Goal: Task Accomplishment & Management: Manage account settings

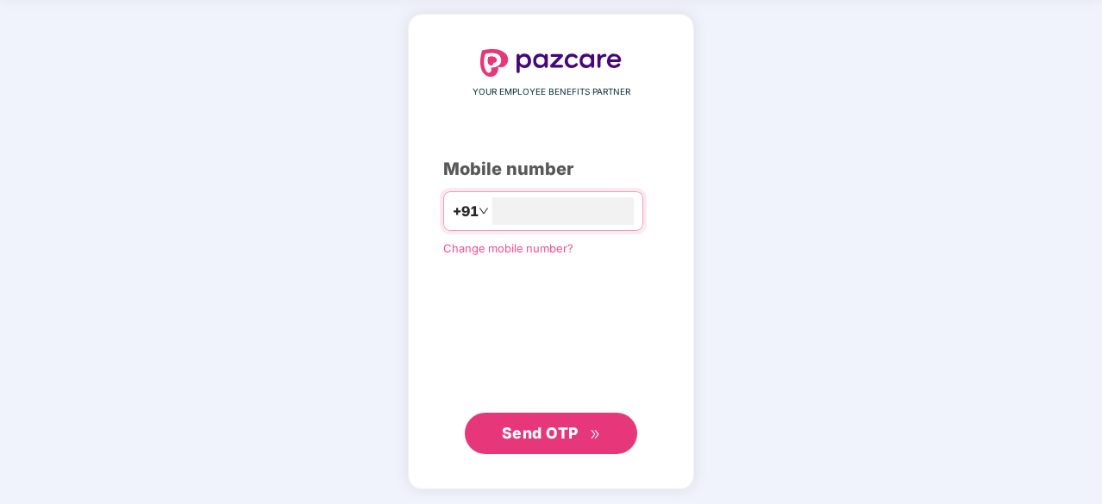
type input "**********"
click at [565, 435] on span "Send OTP" at bounding box center [540, 433] width 77 height 18
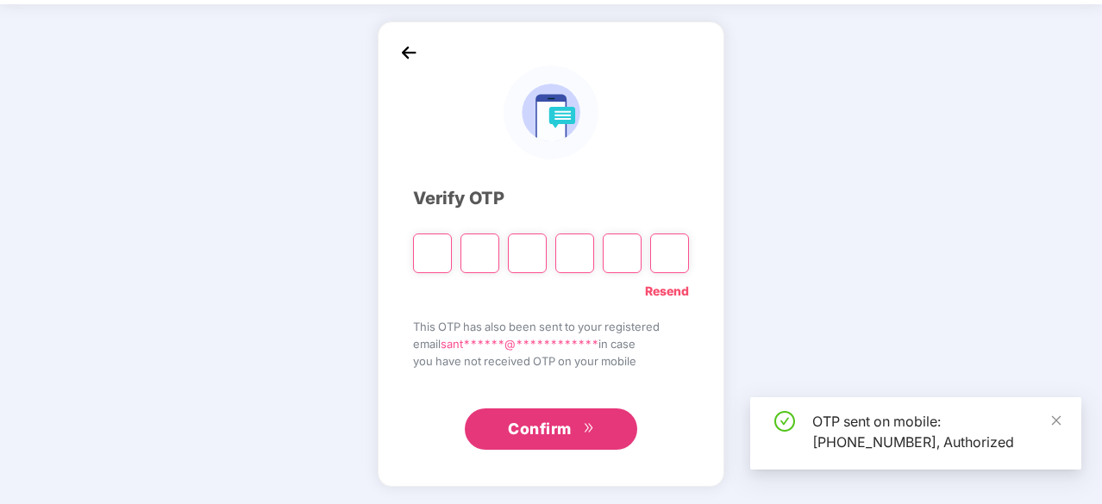
scroll to position [57, 0]
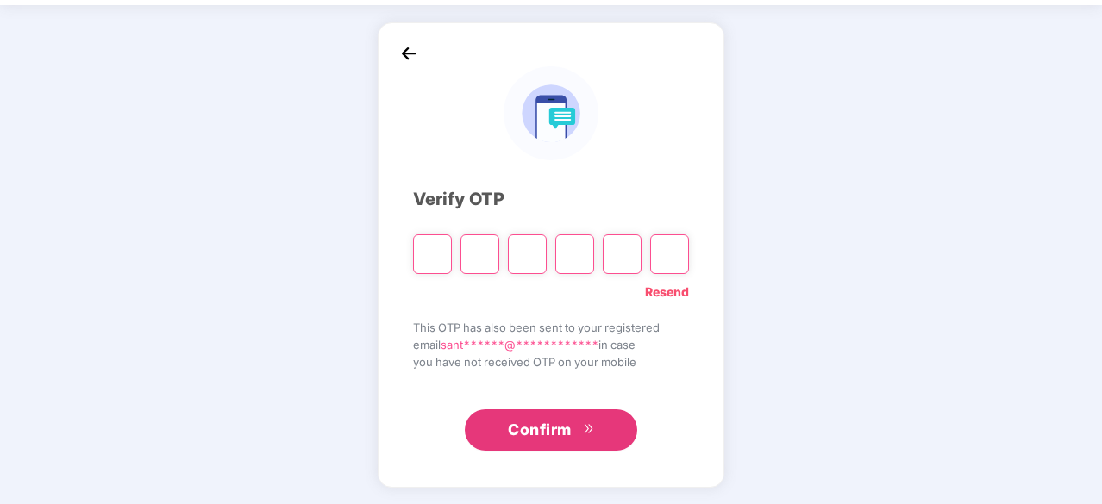
type input "*"
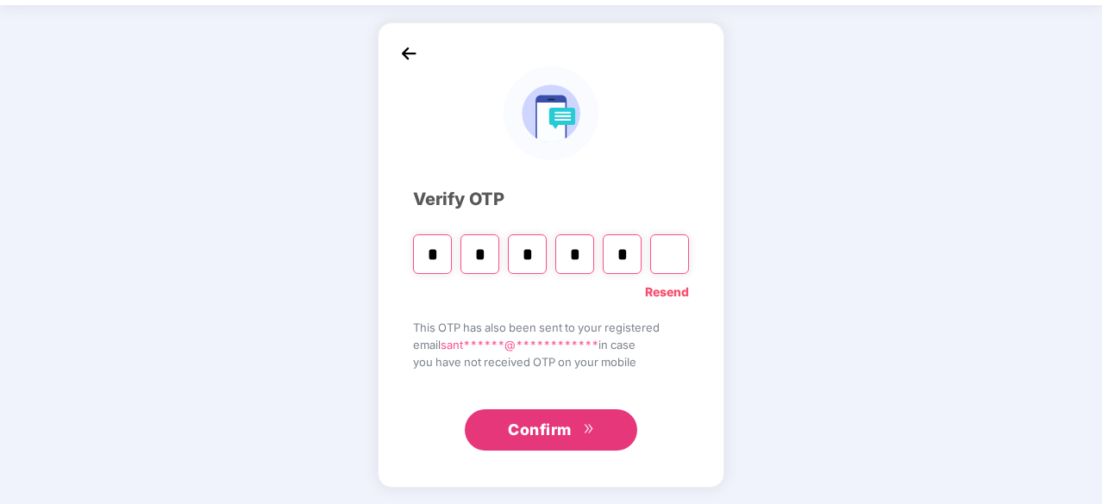
type input "*"
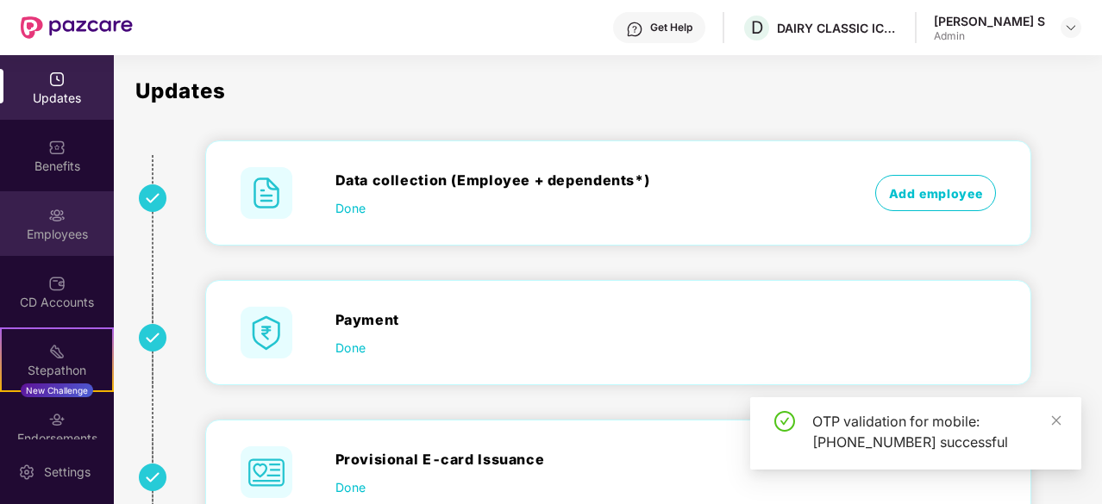
click at [69, 222] on div "Employees" at bounding box center [57, 223] width 114 height 65
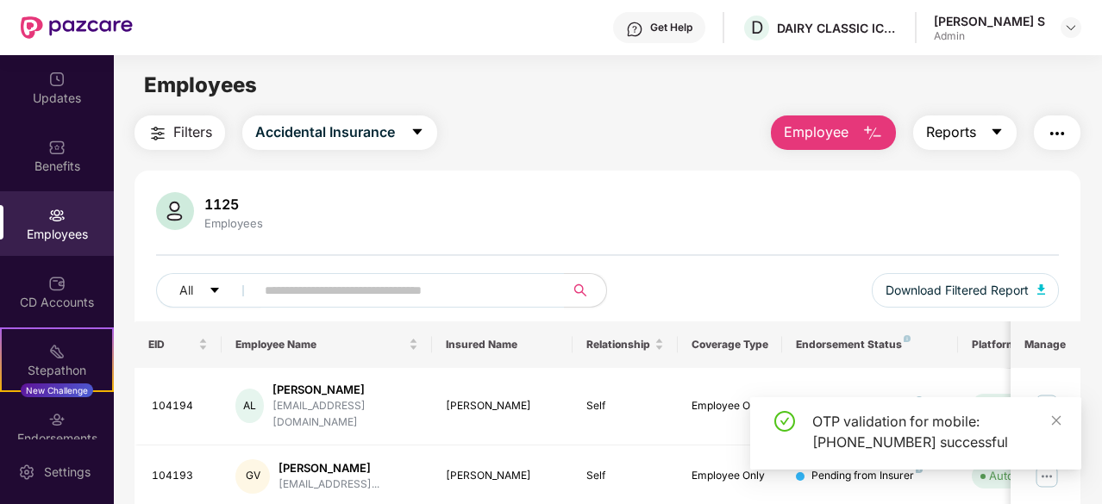
click at [997, 128] on icon "caret-down" at bounding box center [997, 132] width 14 height 14
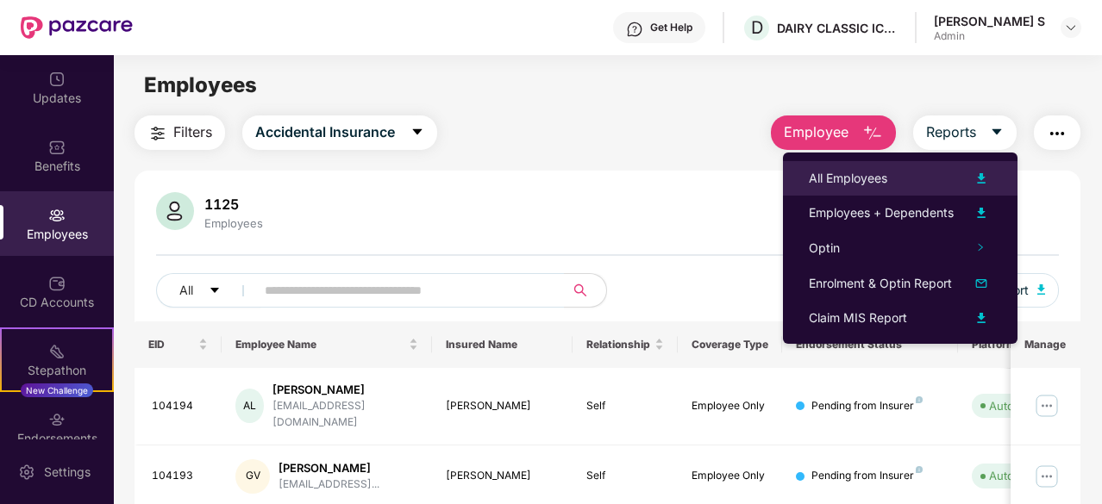
click at [983, 174] on img at bounding box center [981, 178] width 21 height 21
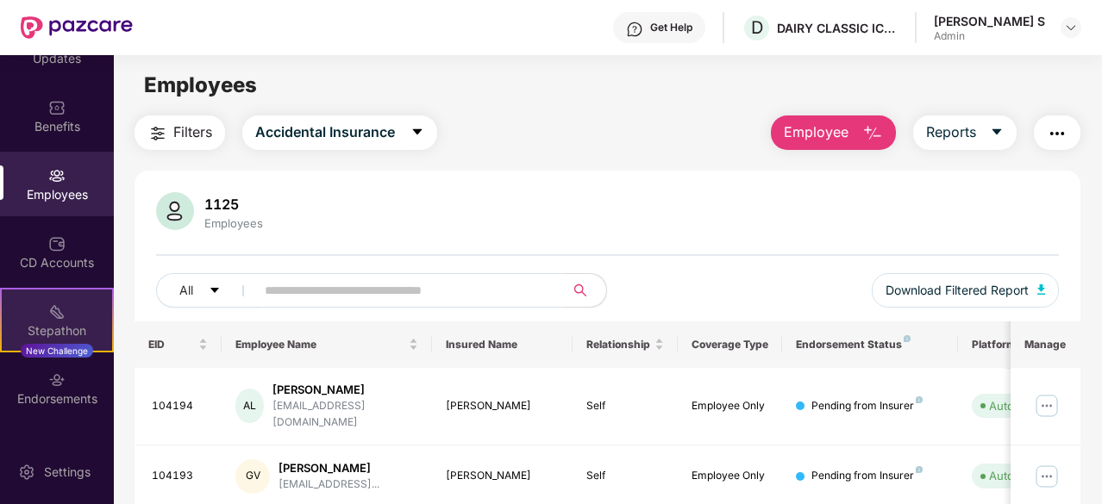
scroll to position [91, 0]
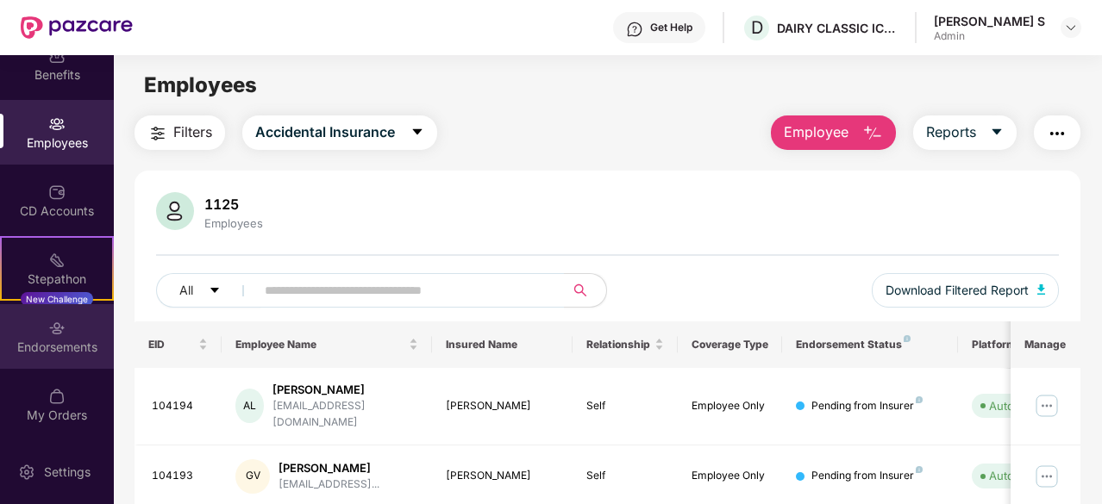
click at [66, 346] on div "Endorsements" at bounding box center [57, 347] width 114 height 17
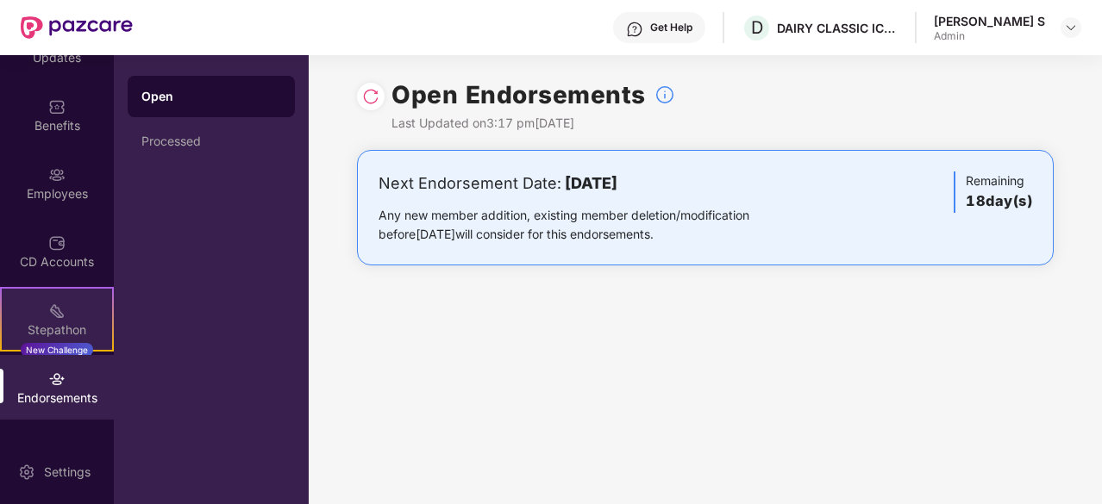
scroll to position [0, 0]
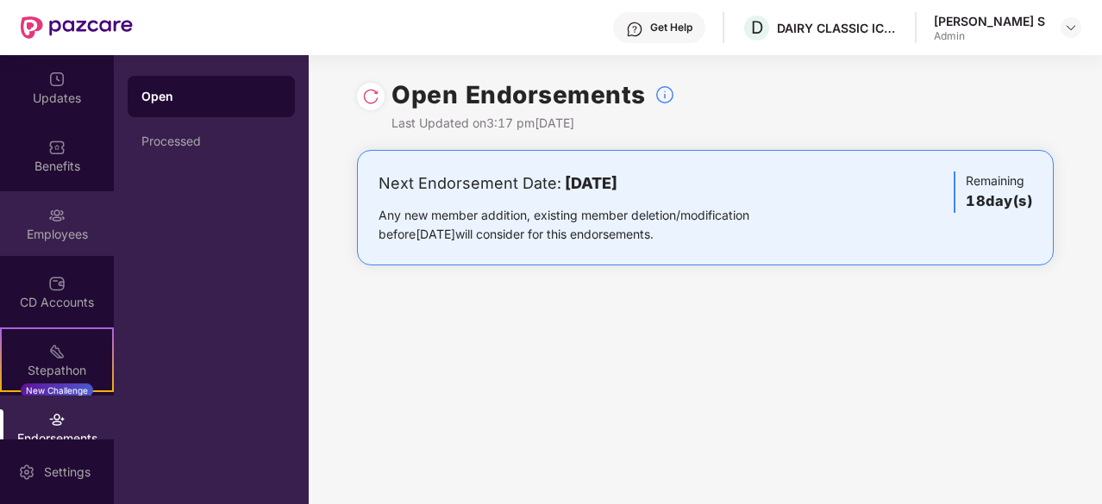
click at [51, 216] on img at bounding box center [56, 215] width 17 height 17
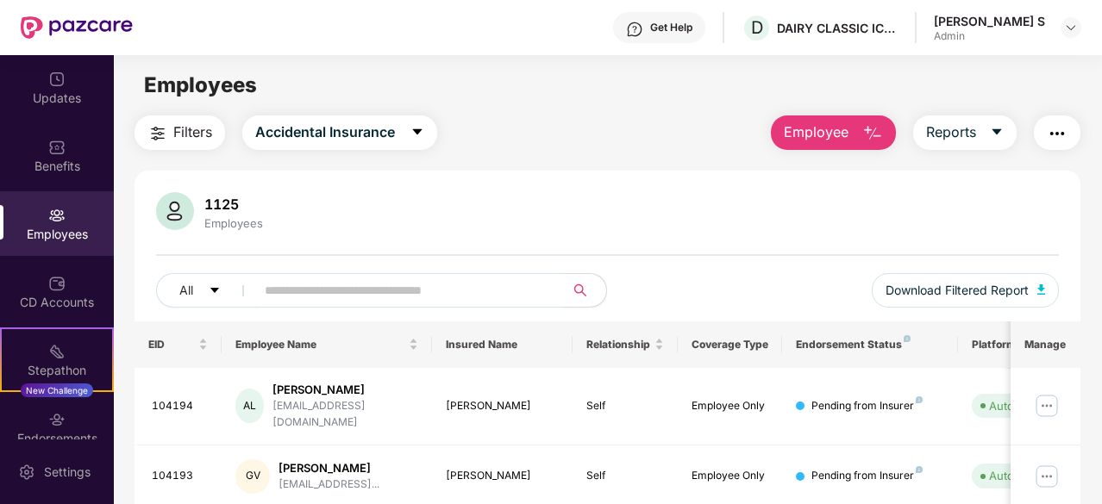
click at [811, 130] on span "Employee" at bounding box center [816, 133] width 65 height 22
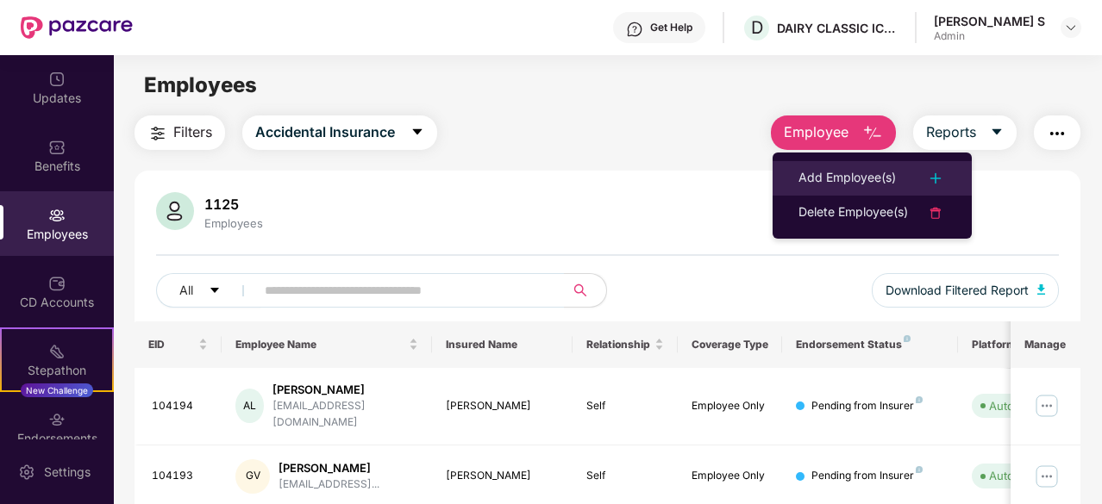
click at [823, 173] on div "Add Employee(s)" at bounding box center [846, 178] width 97 height 21
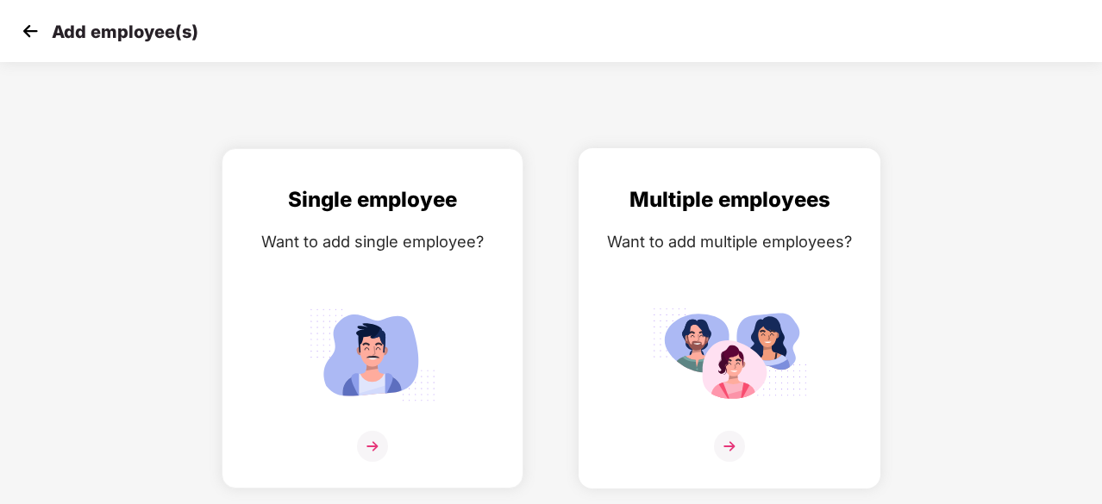
click at [731, 447] on img at bounding box center [729, 446] width 31 height 31
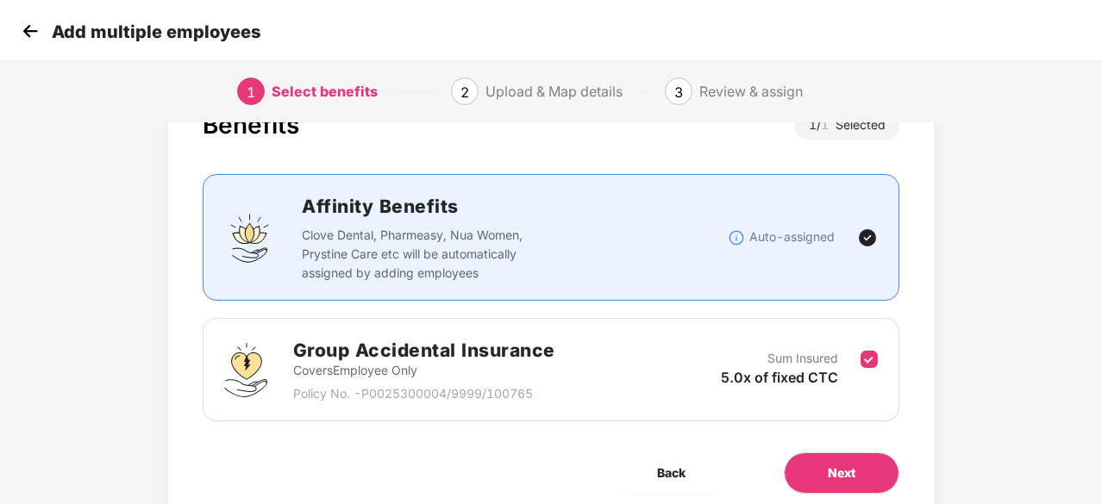
scroll to position [131, 0]
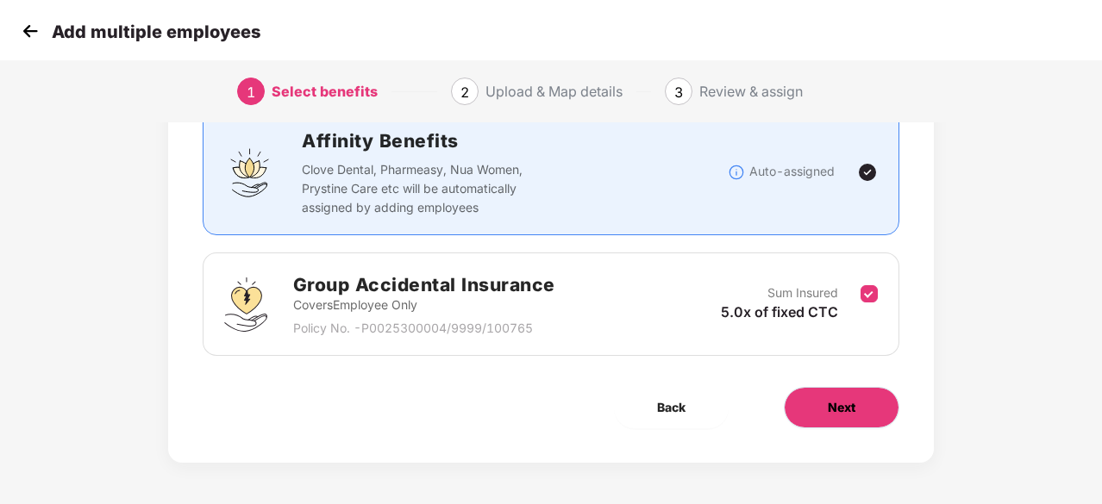
click at [851, 401] on span "Next" at bounding box center [842, 407] width 28 height 19
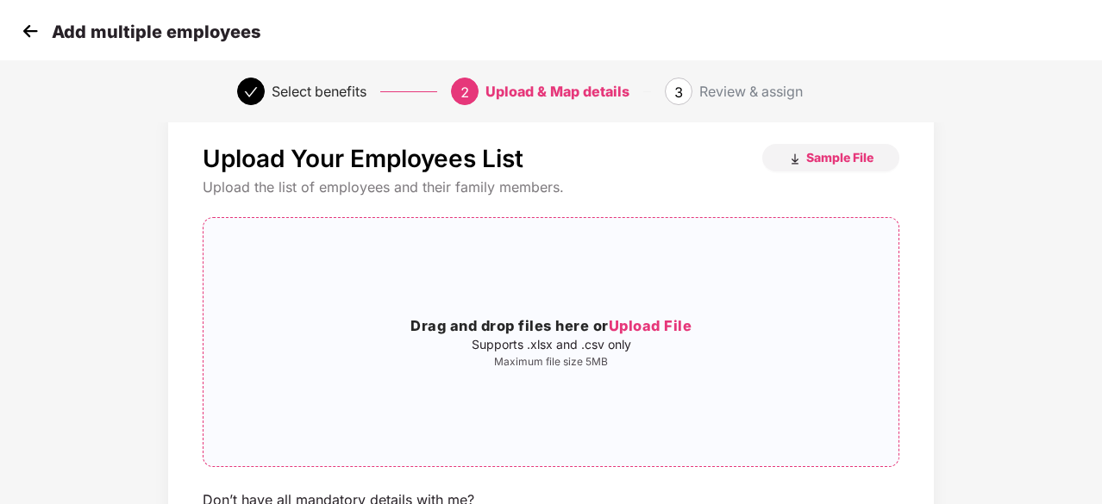
scroll to position [16, 0]
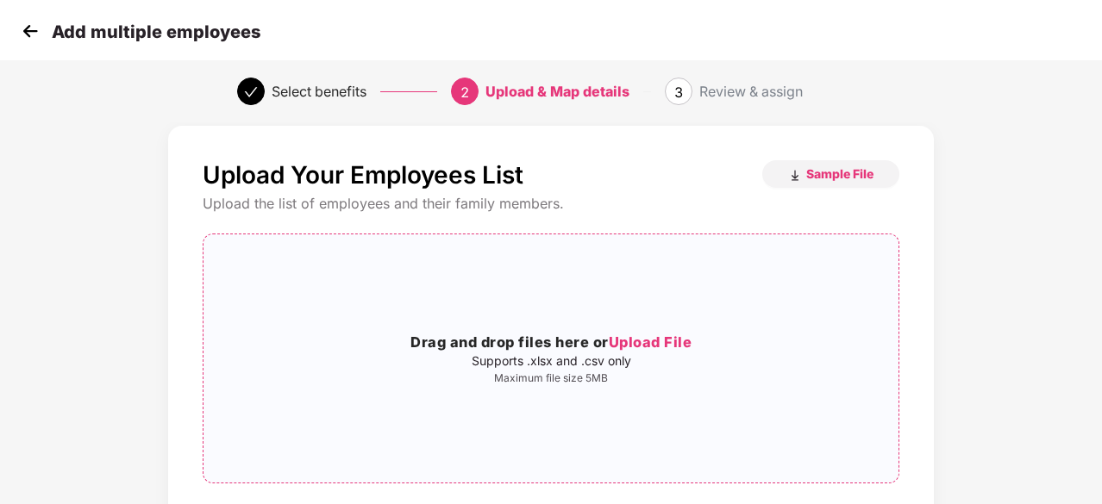
click at [646, 341] on span "Upload File" at bounding box center [651, 342] width 84 height 17
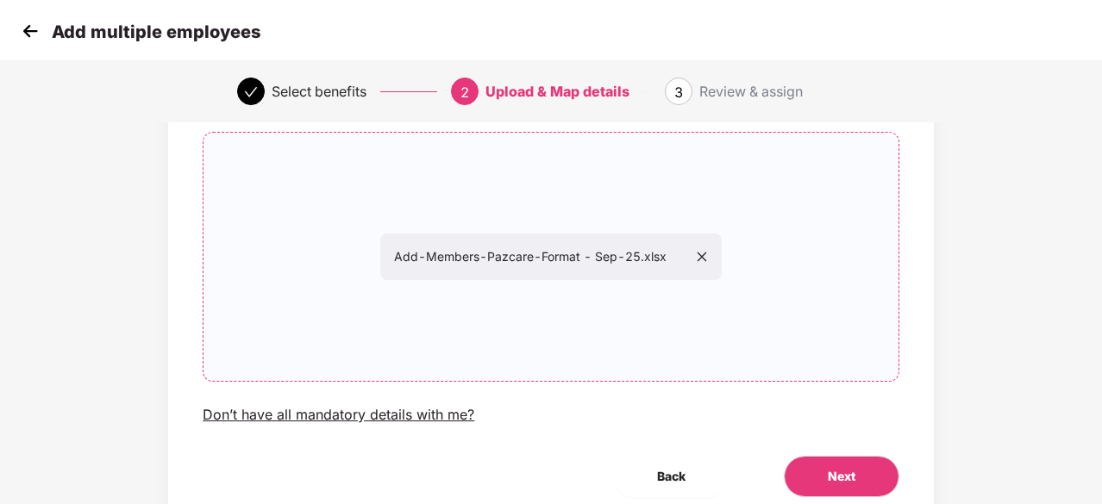
scroll to position [188, 0]
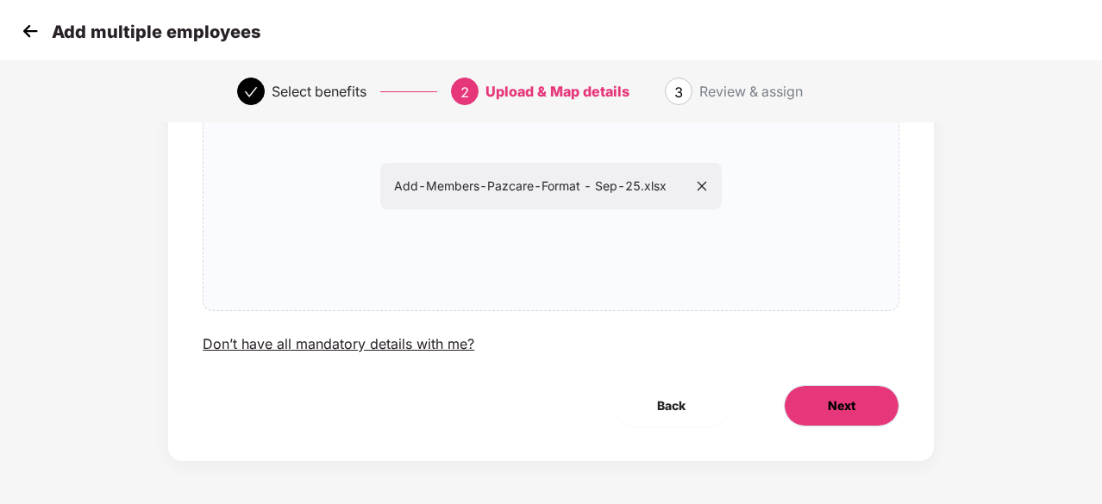
click at [828, 405] on span "Next" at bounding box center [842, 406] width 28 height 19
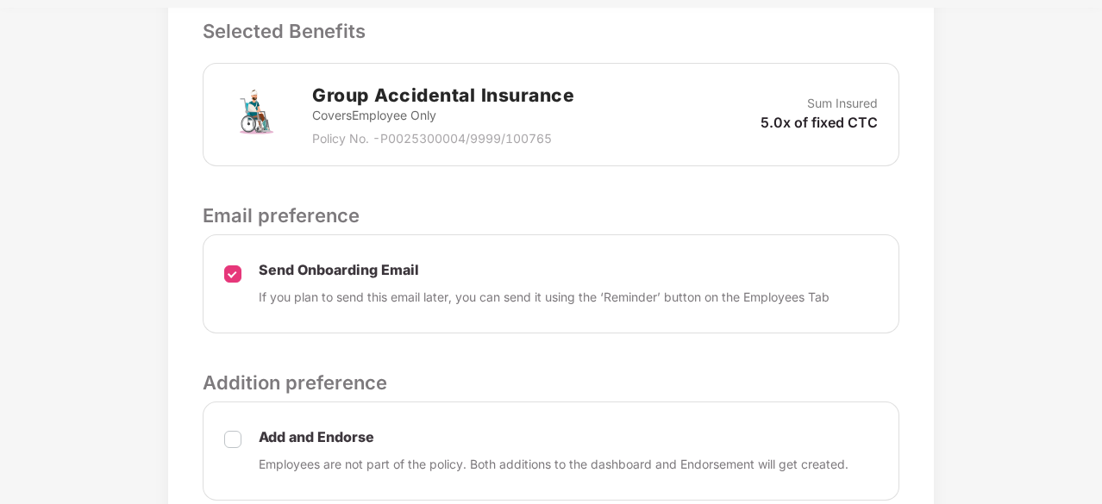
scroll to position [640, 0]
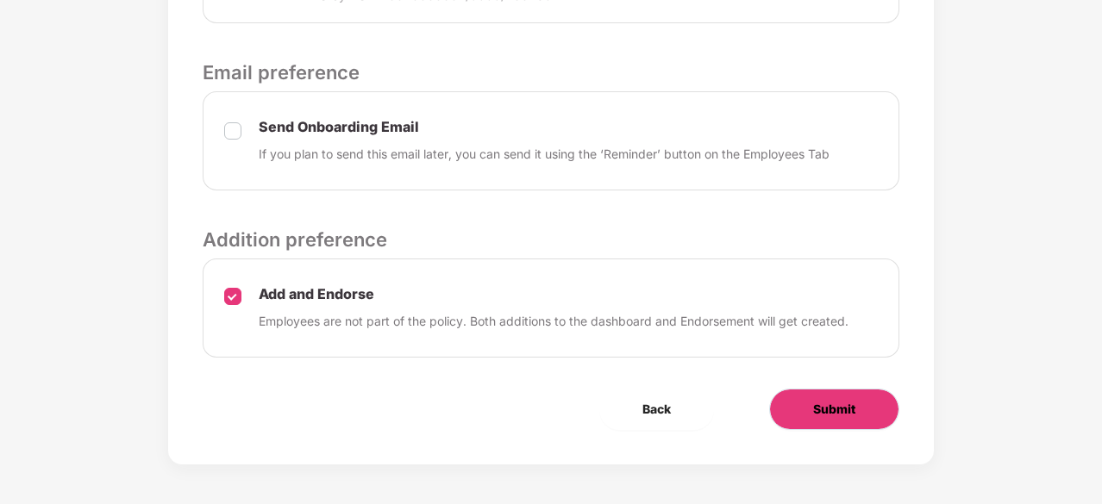
click at [843, 403] on span "Submit" at bounding box center [834, 409] width 42 height 19
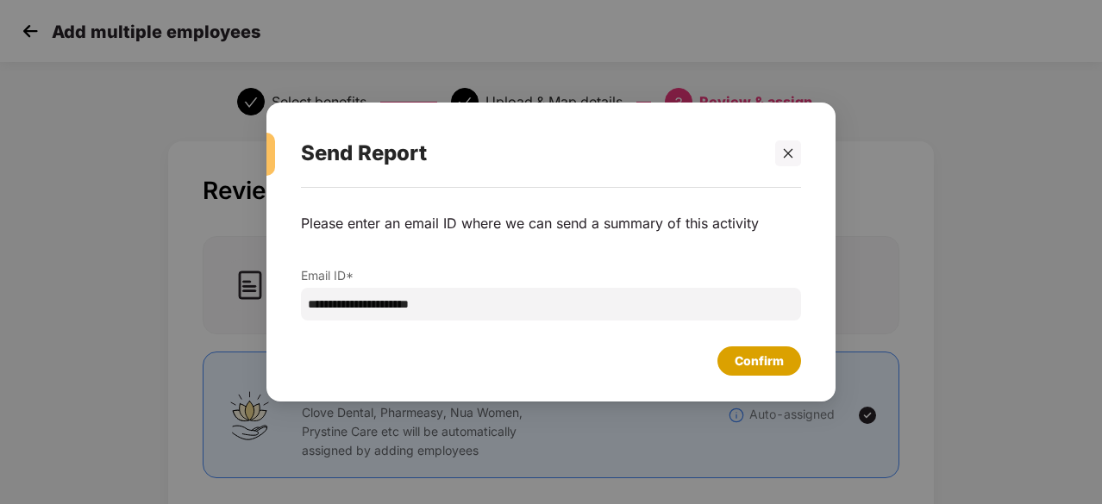
click at [760, 359] on div "Confirm" at bounding box center [759, 361] width 49 height 19
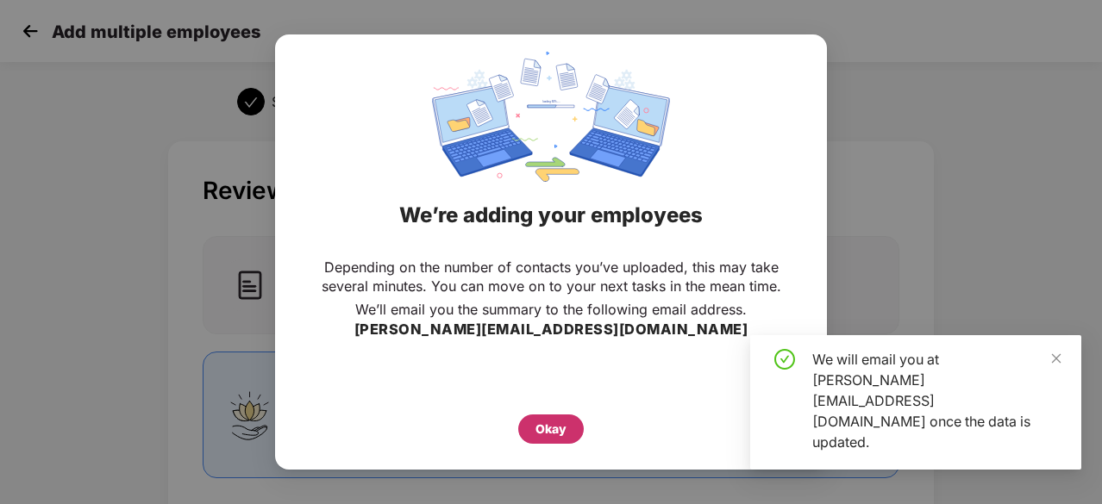
click at [528, 427] on div "Okay" at bounding box center [551, 429] width 66 height 29
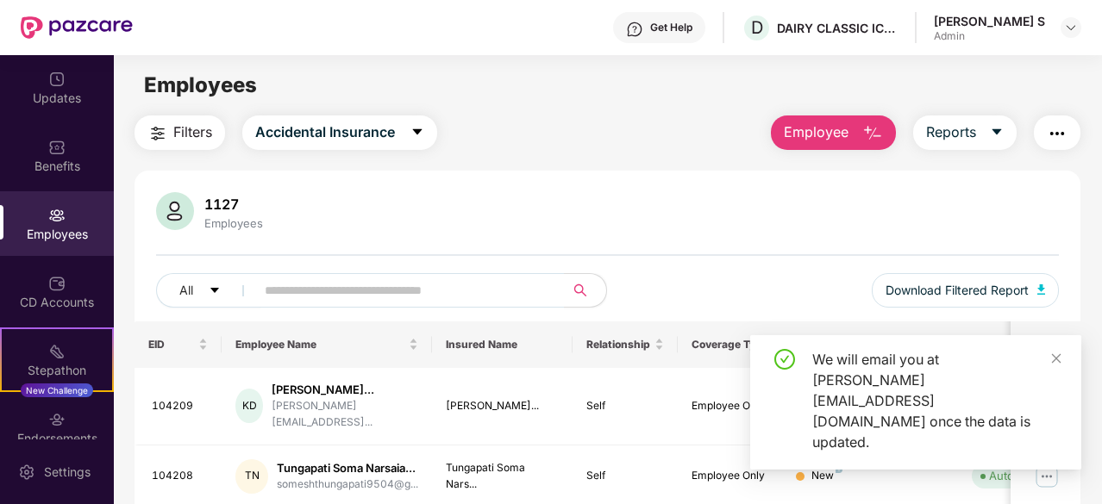
click at [862, 136] on button "Employee" at bounding box center [833, 133] width 125 height 34
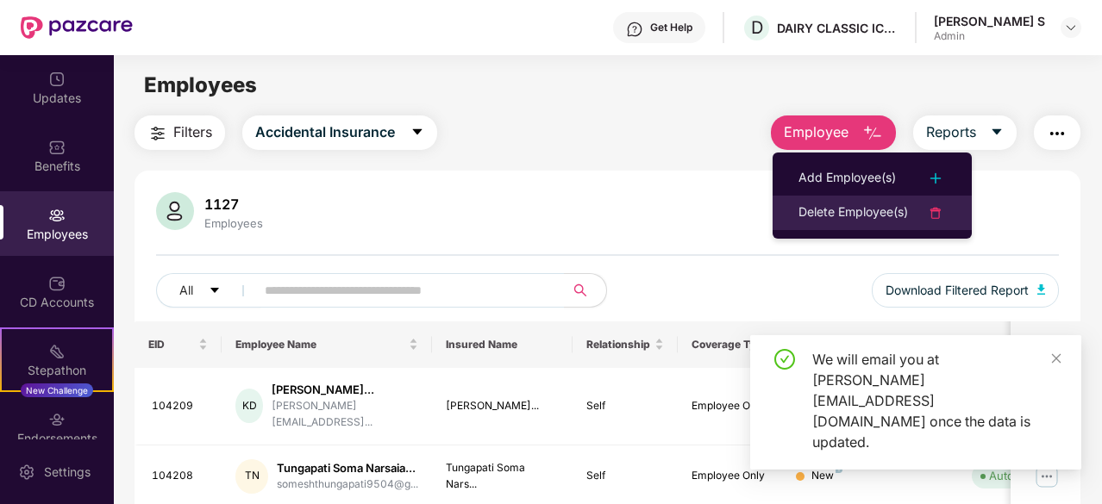
click at [833, 209] on div "Delete Employee(s)" at bounding box center [853, 213] width 110 height 21
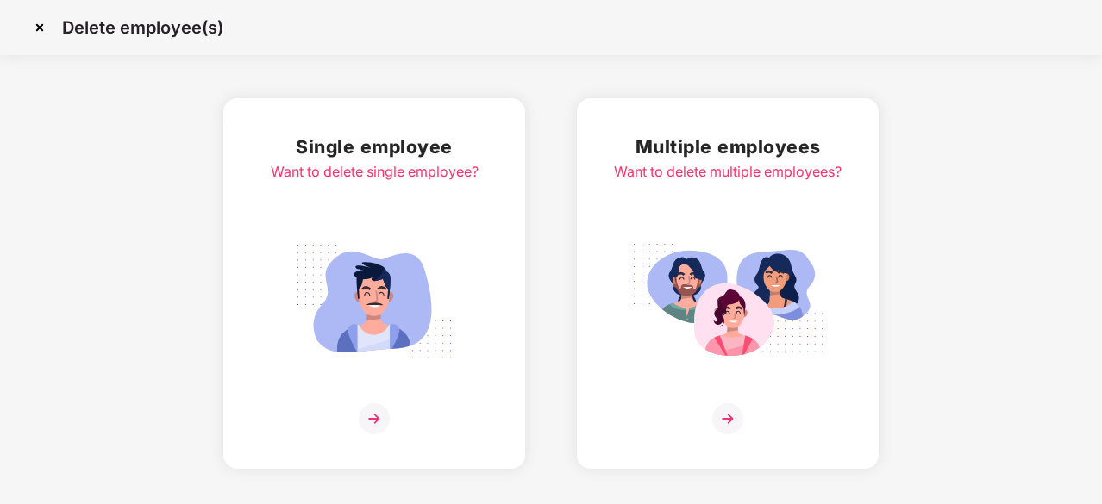
click at [723, 416] on img at bounding box center [727, 419] width 31 height 31
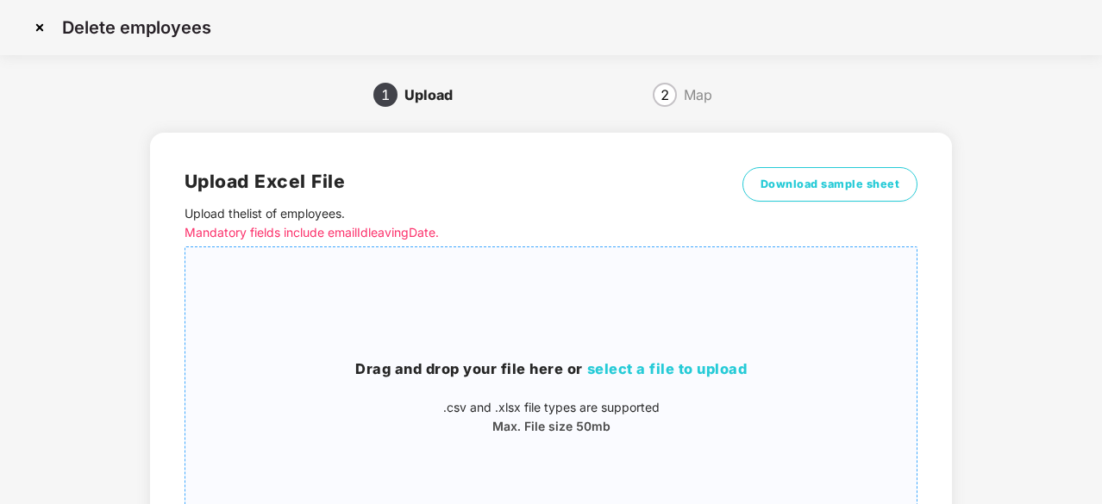
click at [657, 374] on span "select a file to upload" at bounding box center [667, 368] width 160 height 17
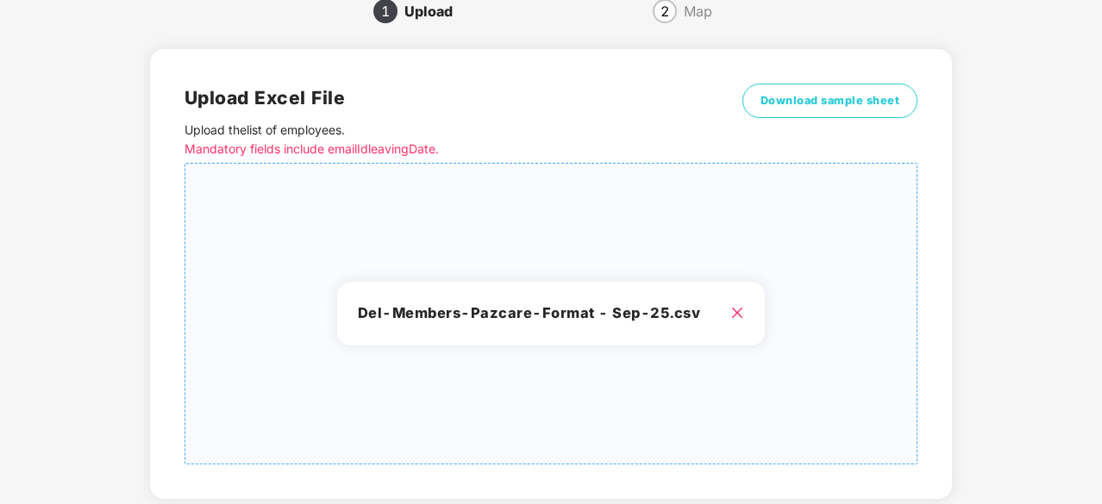
scroll to position [186, 0]
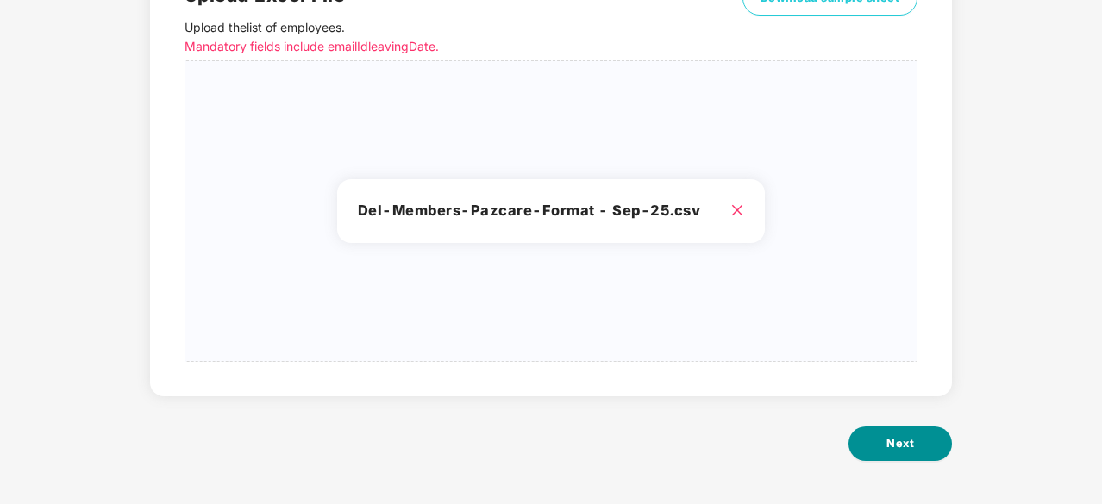
click at [890, 432] on button "Next" at bounding box center [899, 444] width 103 height 34
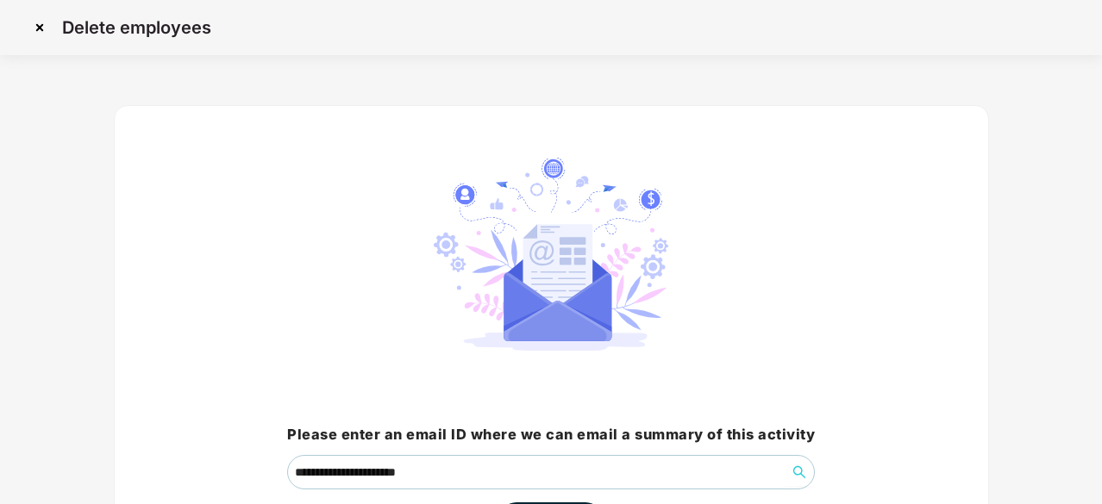
scroll to position [131, 0]
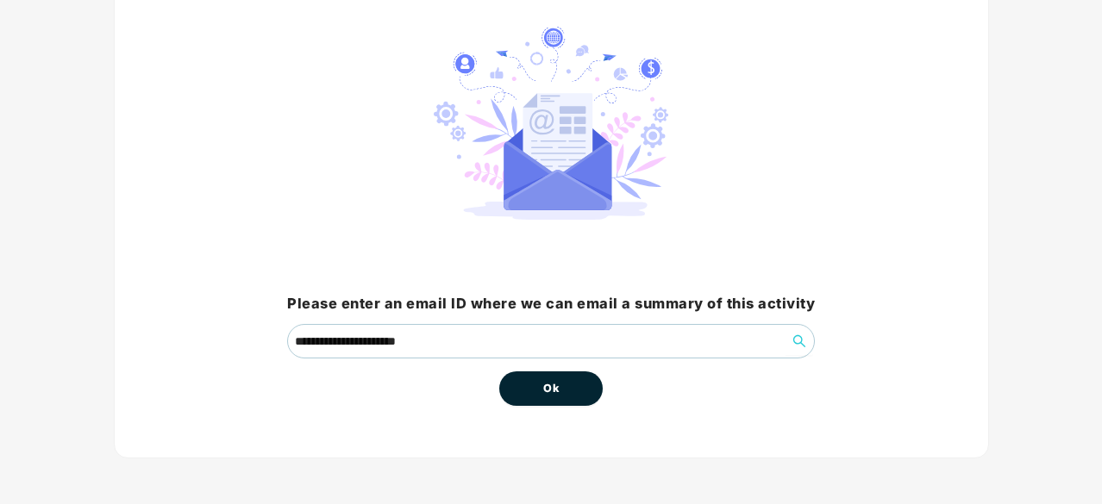
click at [564, 380] on button "Ok" at bounding box center [550, 389] width 103 height 34
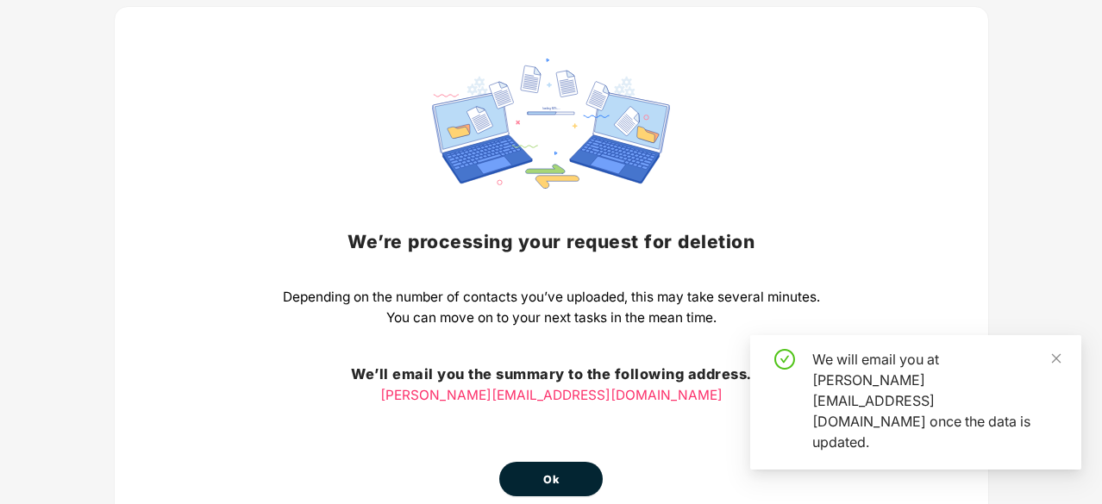
scroll to position [191, 0]
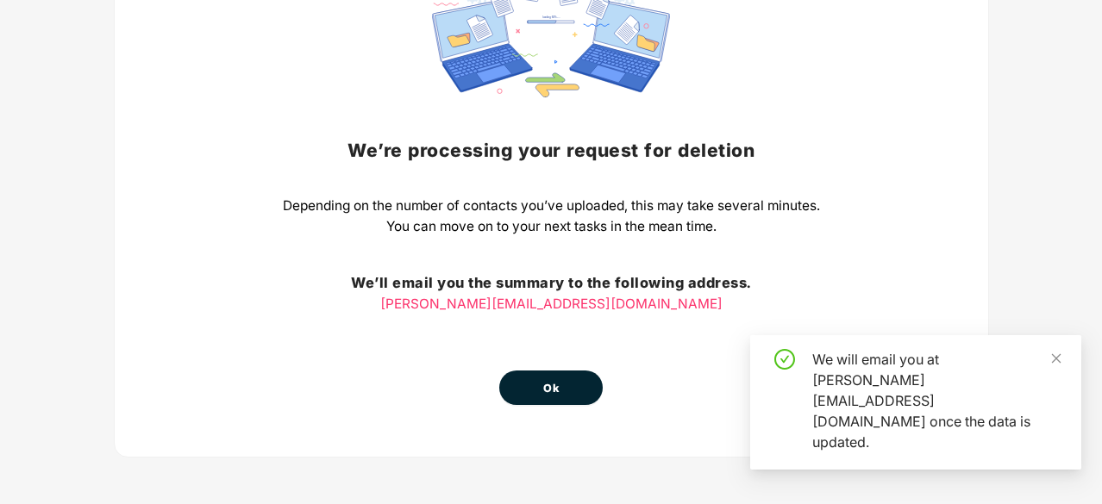
click at [559, 389] on button "Ok" at bounding box center [550, 388] width 103 height 34
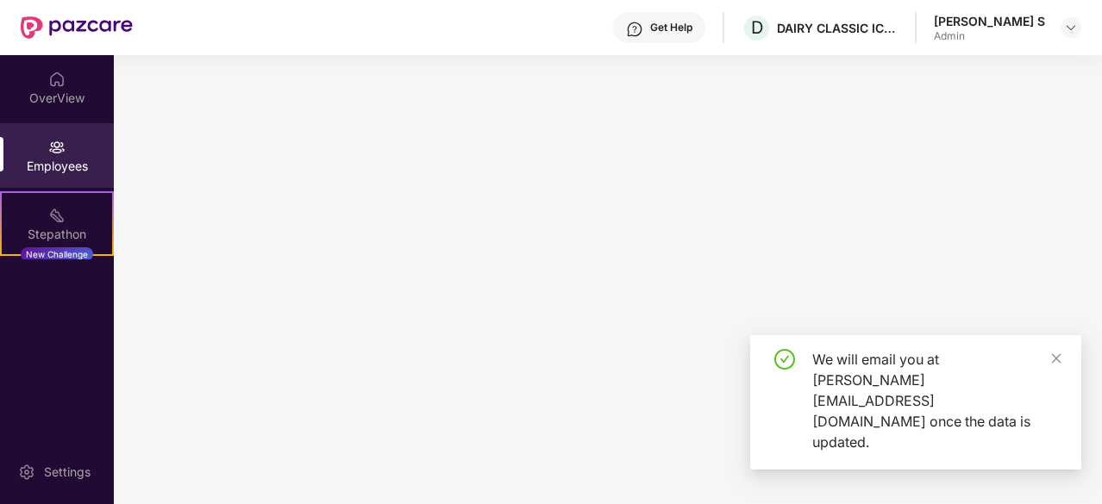
scroll to position [0, 0]
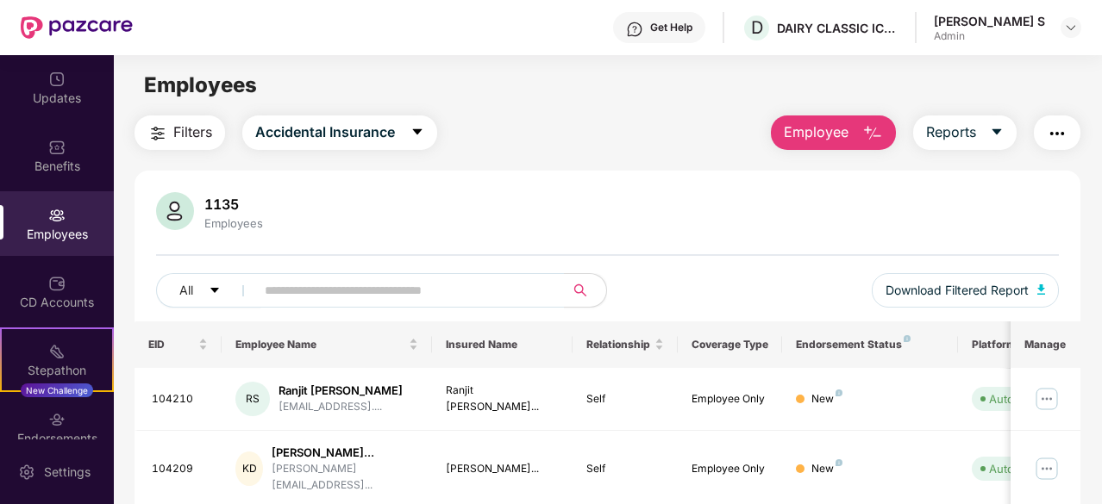
click at [847, 135] on span "Employee" at bounding box center [816, 133] width 65 height 22
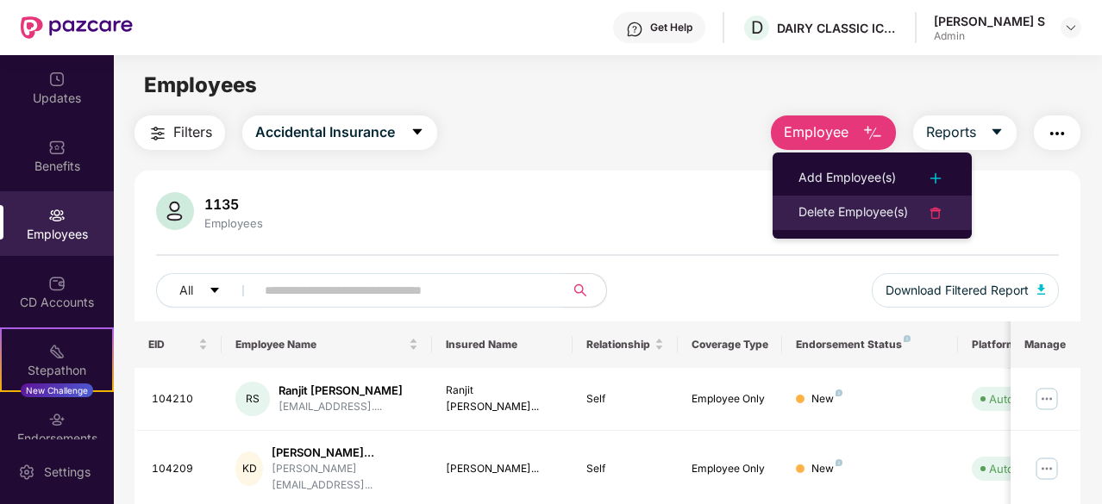
click at [835, 210] on div "Delete Employee(s)" at bounding box center [853, 213] width 110 height 21
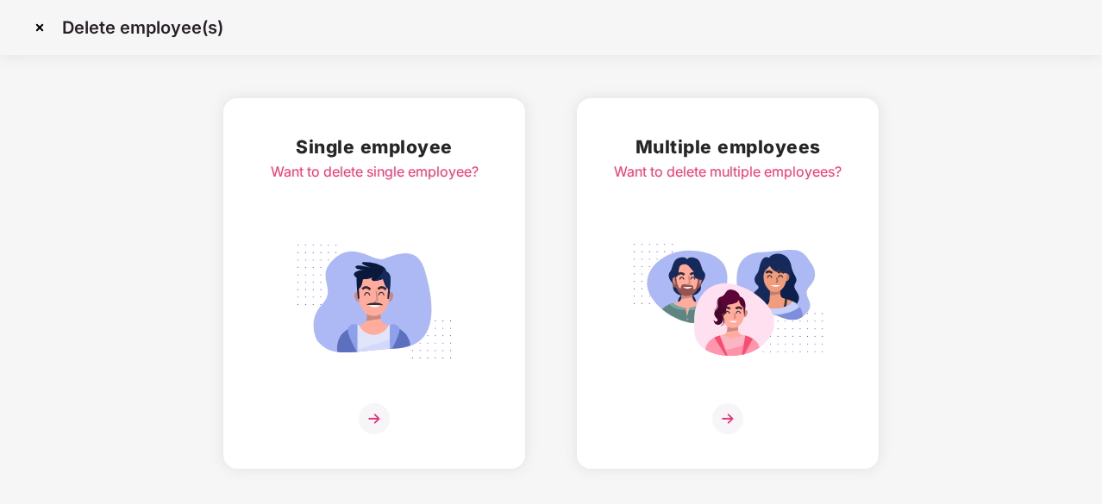
click at [727, 415] on img at bounding box center [727, 419] width 31 height 31
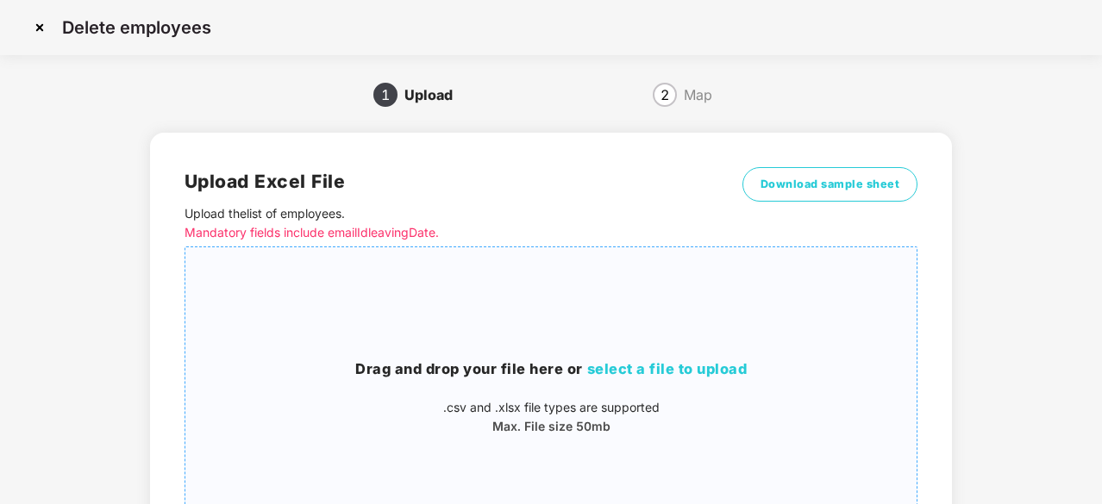
click at [712, 366] on span "select a file to upload" at bounding box center [667, 368] width 160 height 17
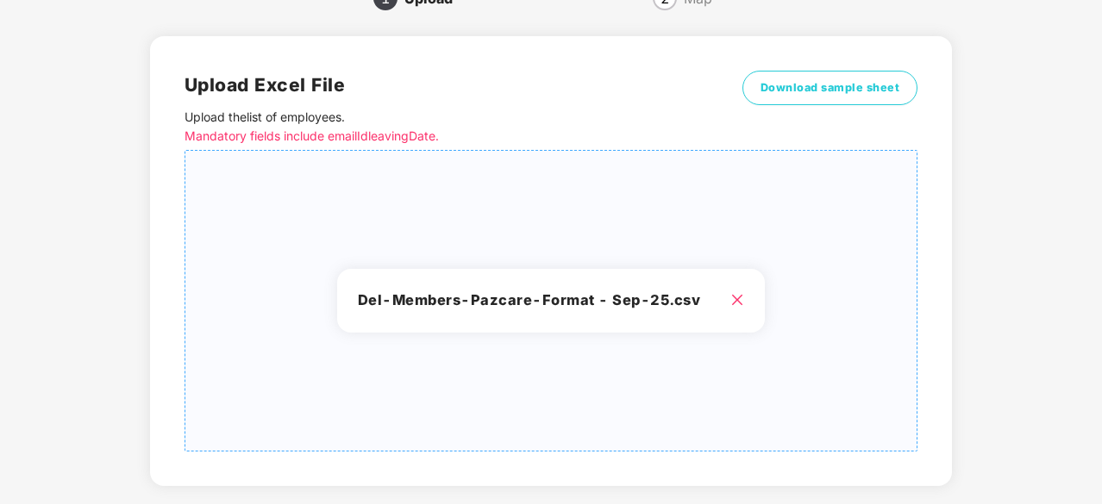
scroll to position [186, 0]
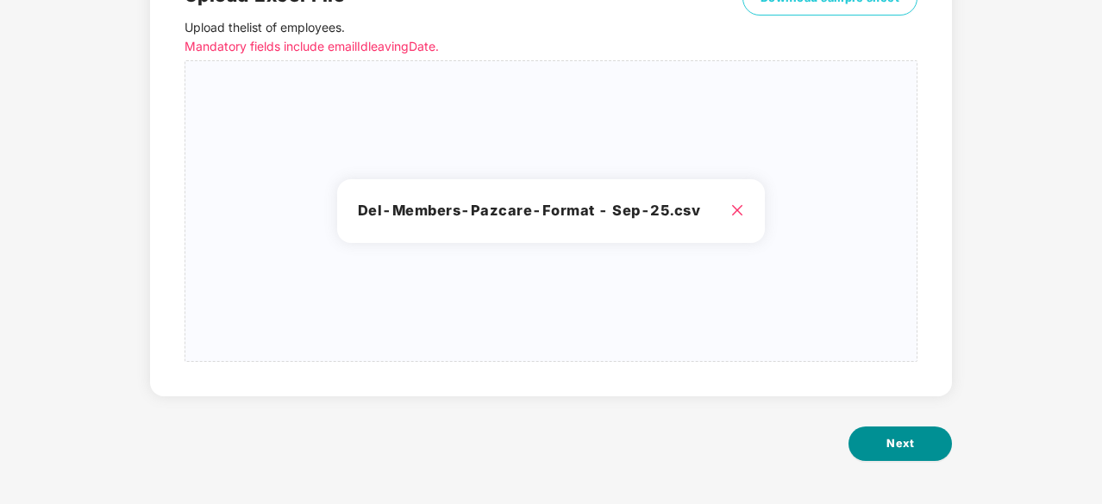
click at [885, 429] on button "Next" at bounding box center [899, 444] width 103 height 34
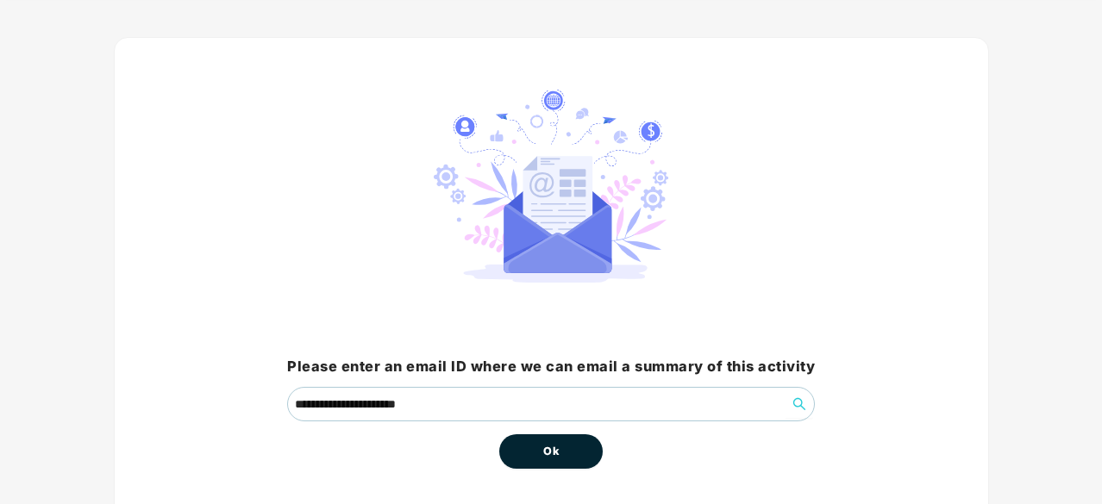
scroll to position [131, 0]
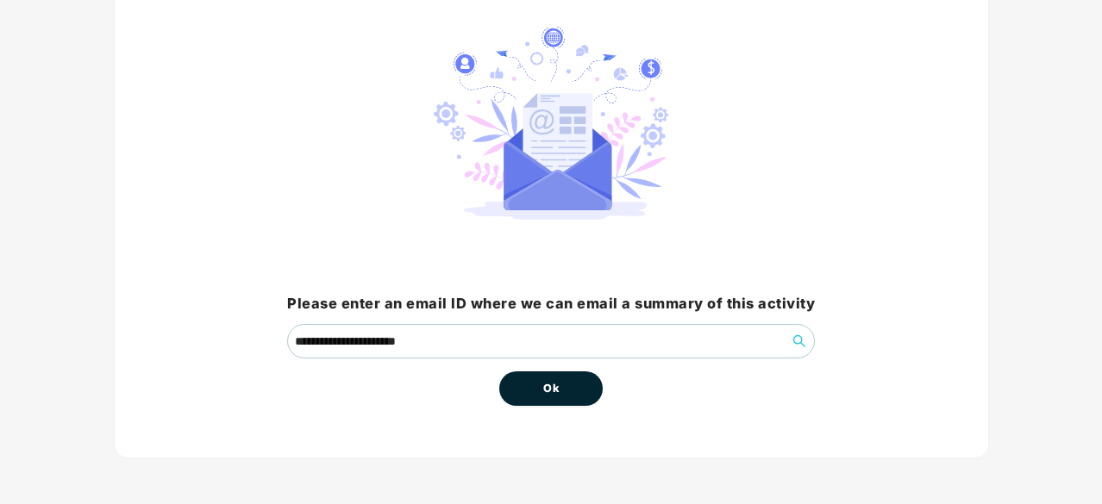
click at [532, 386] on button "Ok" at bounding box center [550, 389] width 103 height 34
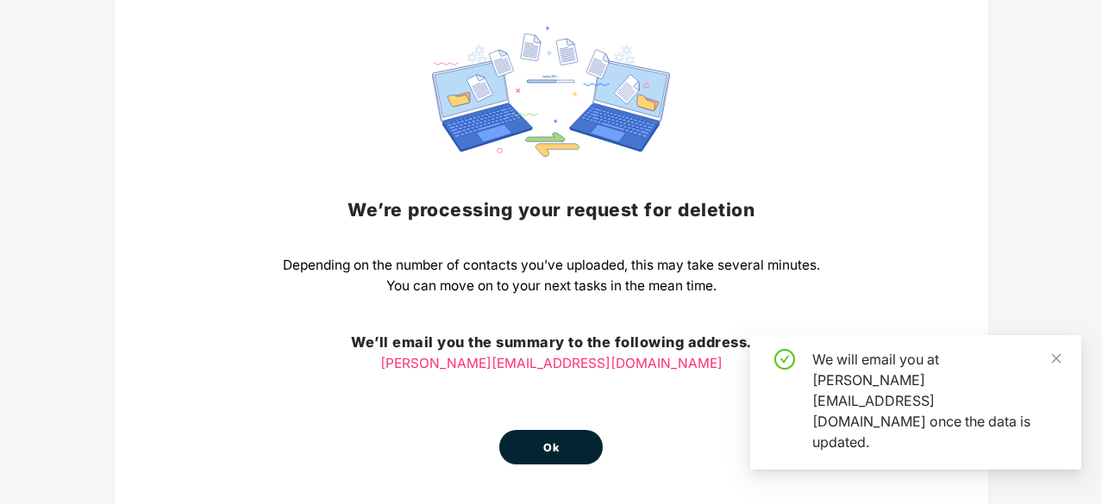
click at [578, 438] on button "Ok" at bounding box center [550, 447] width 103 height 34
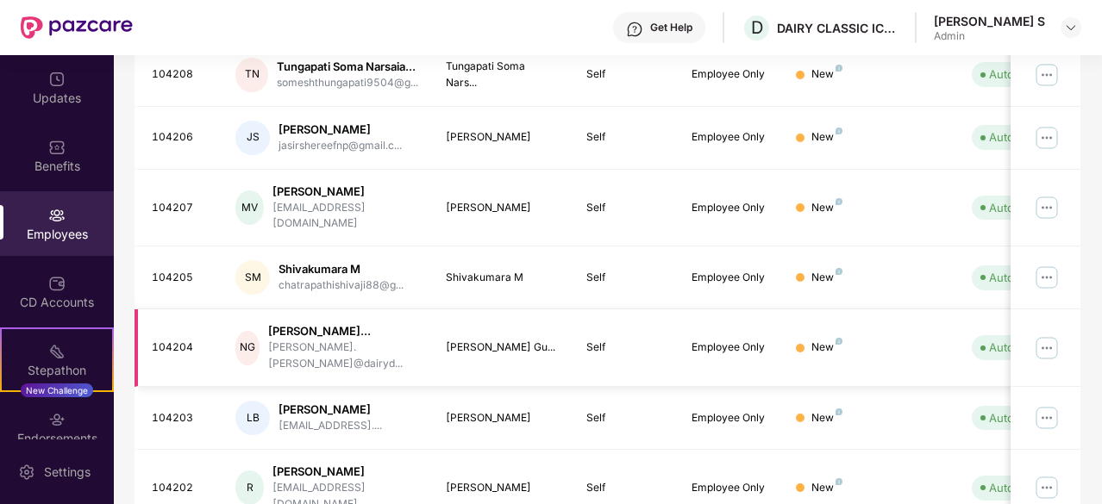
scroll to position [610, 0]
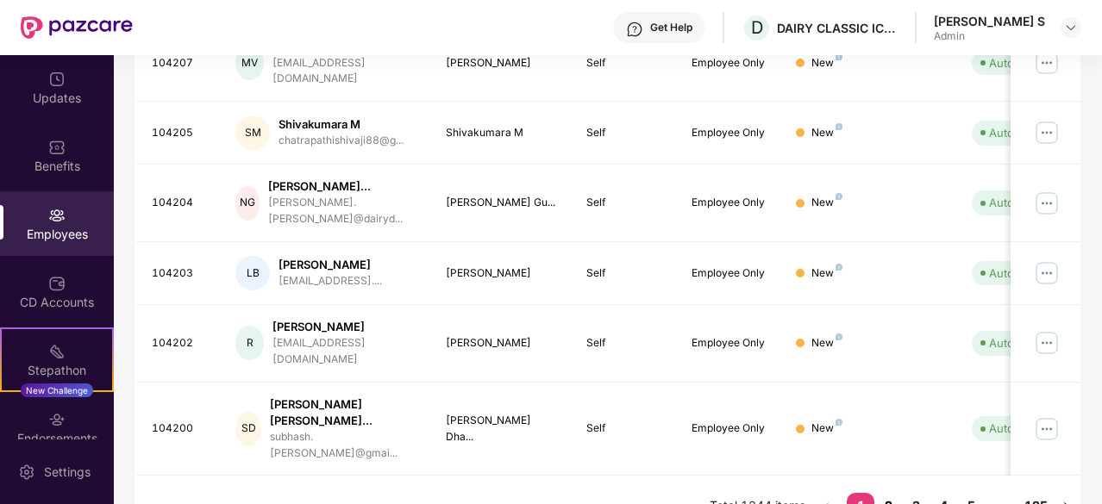
click at [892, 493] on link "2" at bounding box center [888, 506] width 28 height 26
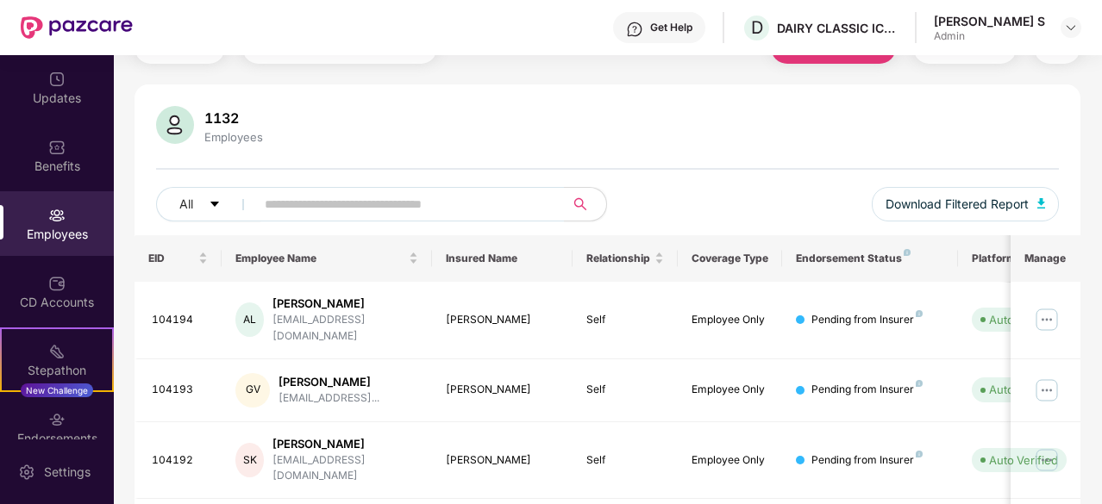
scroll to position [0, 0]
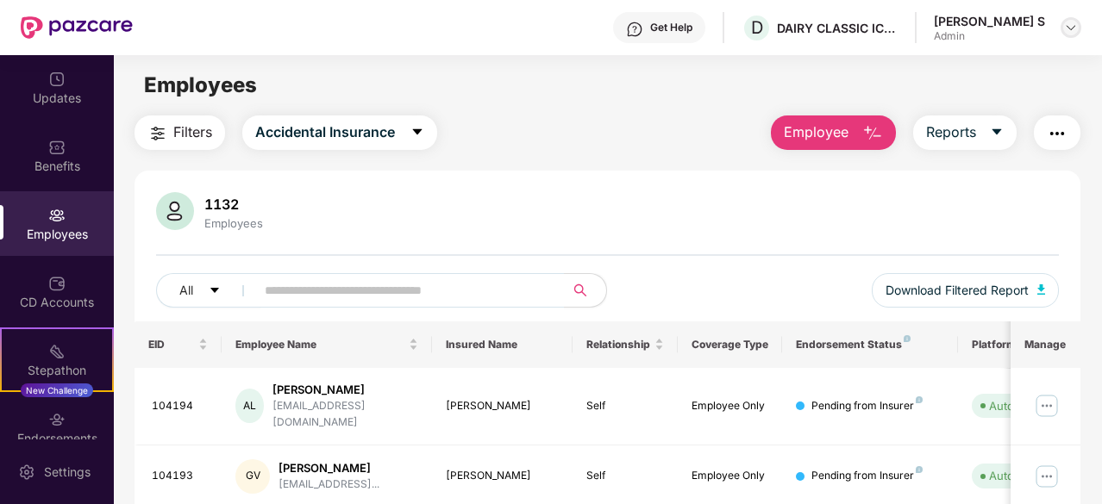
click at [1069, 23] on img at bounding box center [1071, 28] width 14 height 14
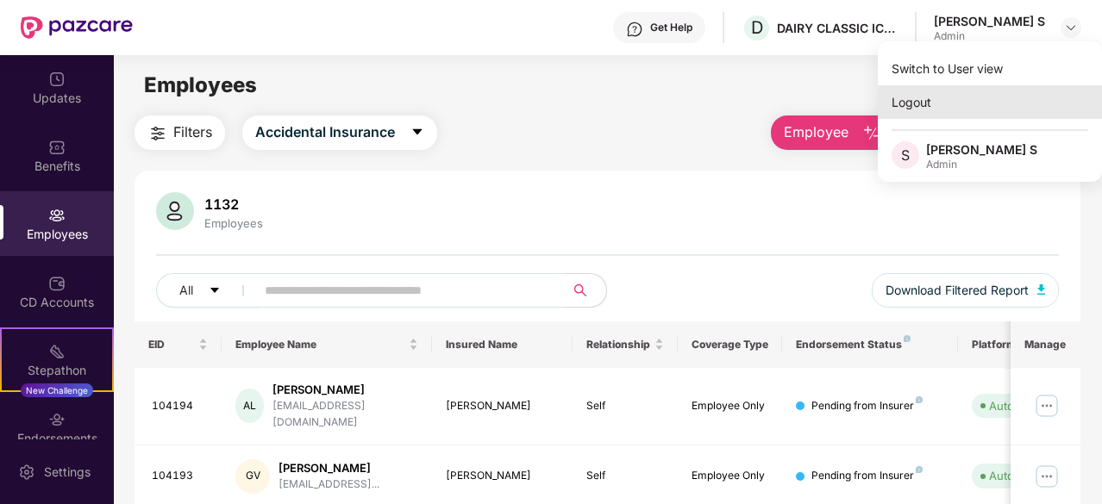
click at [923, 99] on div "Logout" at bounding box center [990, 102] width 224 height 34
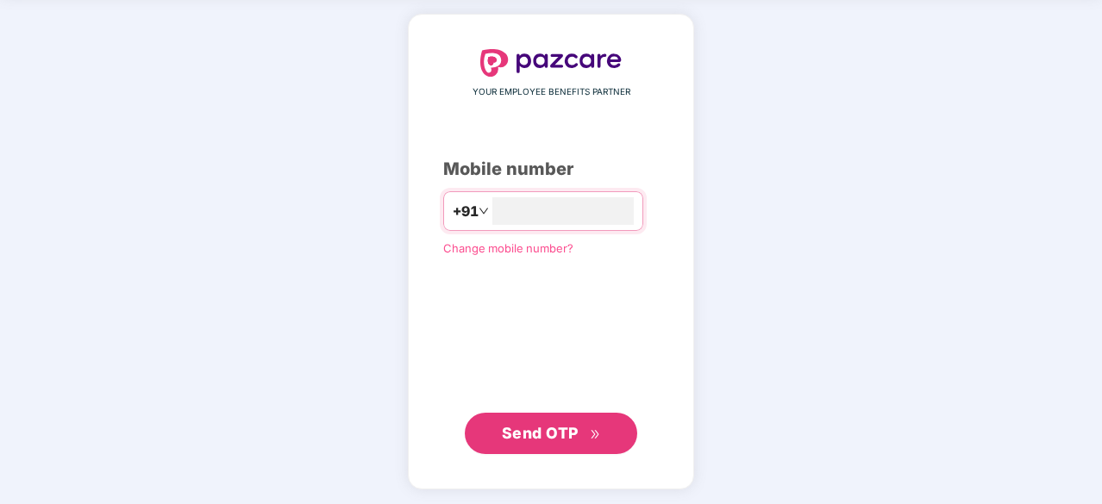
type input "**********"
click at [574, 427] on span "Send OTP" at bounding box center [540, 433] width 77 height 18
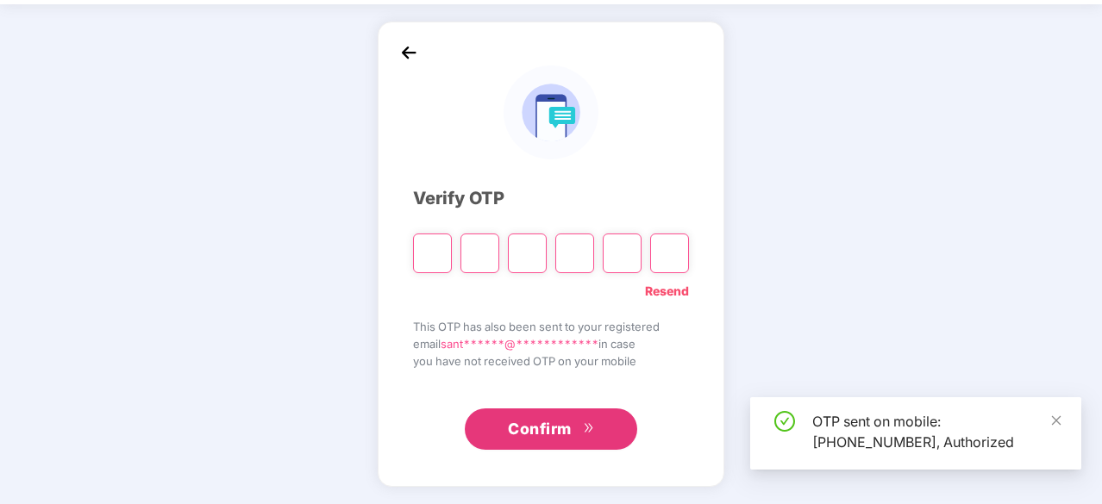
scroll to position [57, 0]
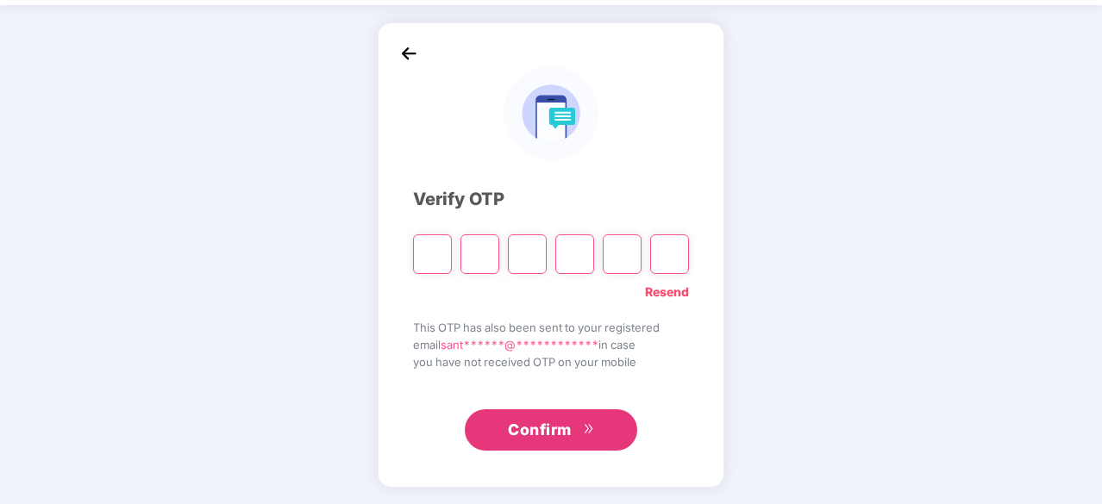
type input "*"
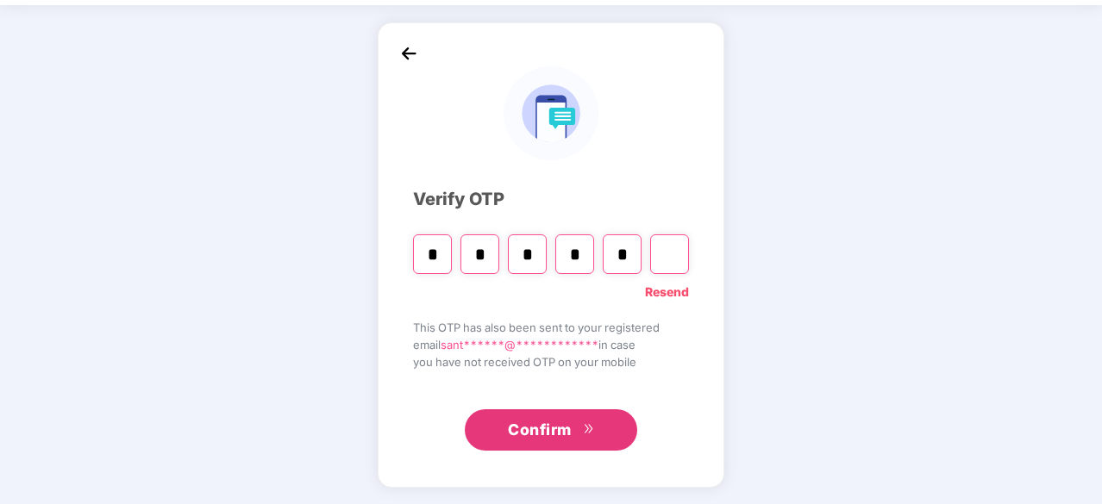
type input "*"
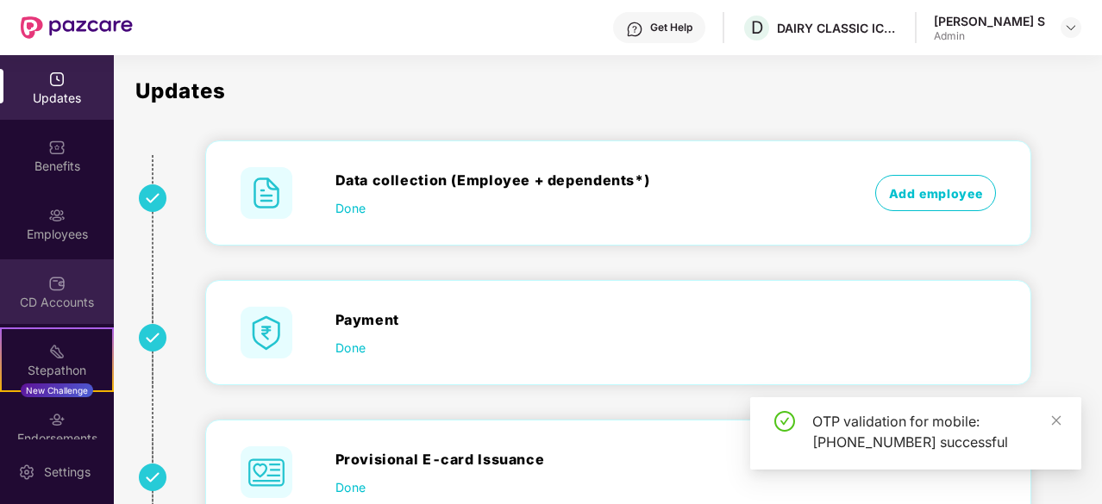
scroll to position [91, 0]
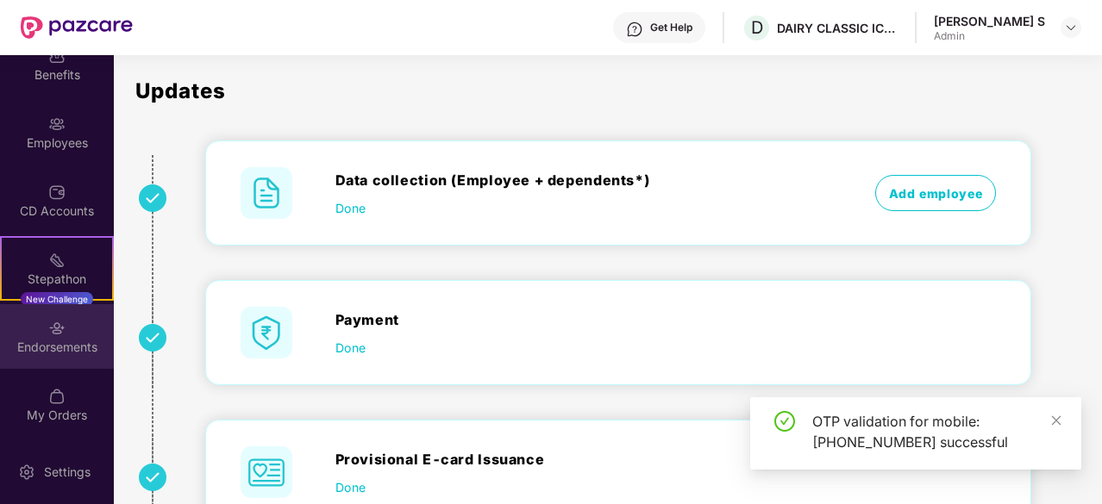
click at [72, 335] on div "Endorsements" at bounding box center [57, 336] width 114 height 65
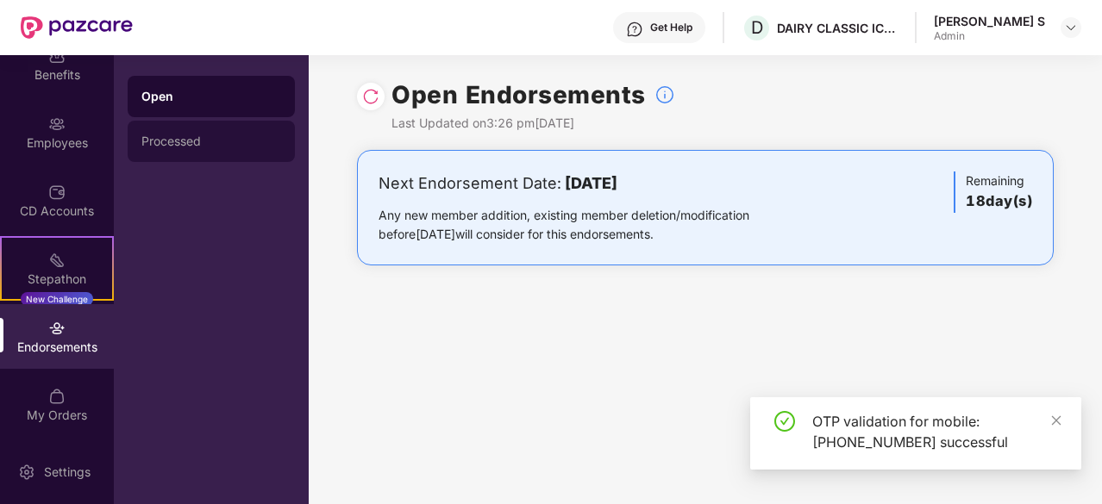
click at [179, 130] on div "Processed" at bounding box center [211, 141] width 167 height 41
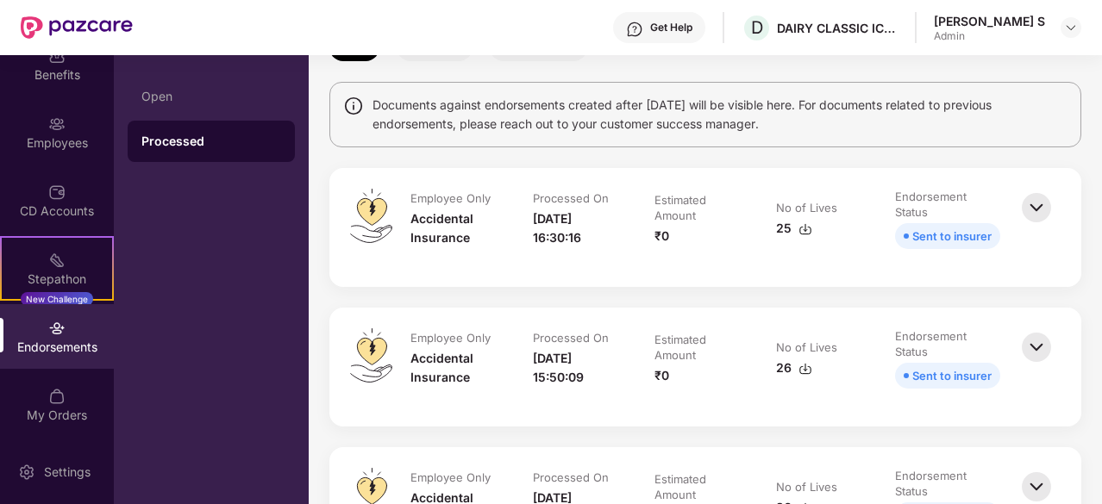
scroll to position [0, 0]
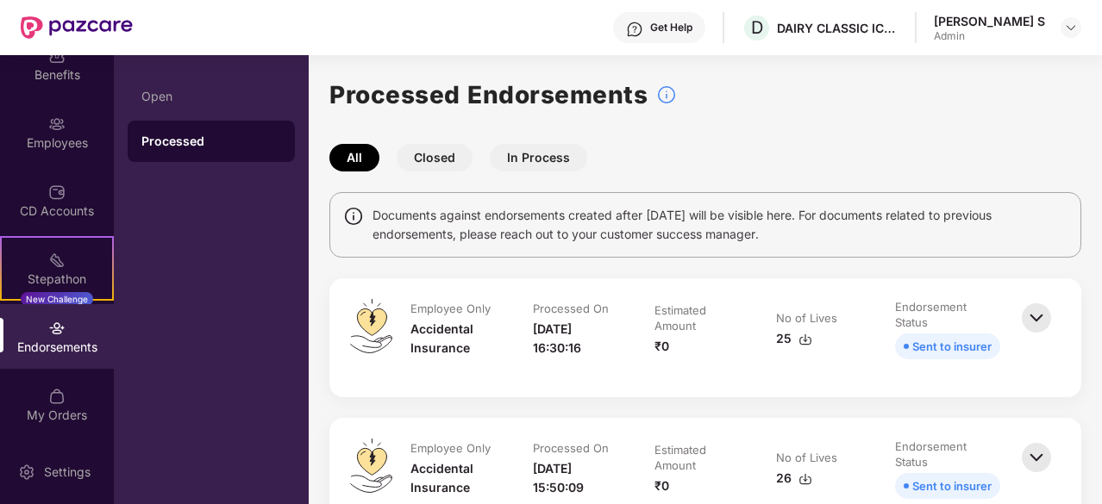
click at [540, 155] on button "In Process" at bounding box center [538, 158] width 97 height 28
click at [414, 157] on button "Closed" at bounding box center [435, 158] width 76 height 28
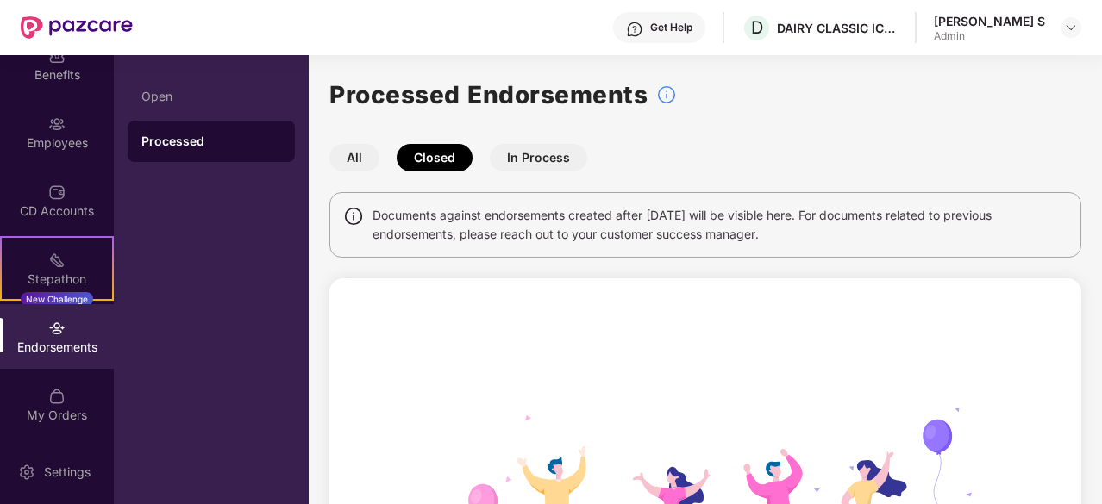
click at [350, 151] on button "All" at bounding box center [354, 158] width 50 height 28
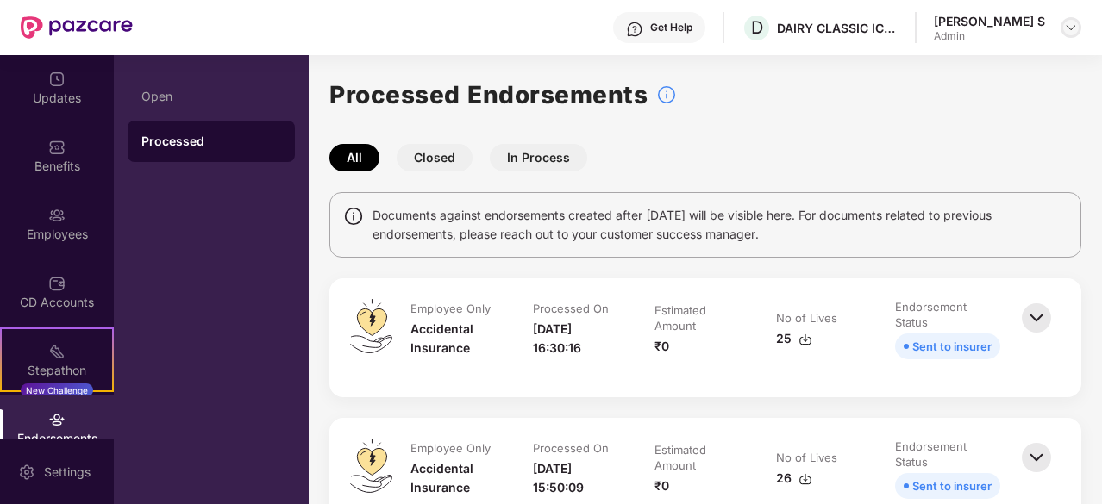
click at [1064, 21] on img at bounding box center [1071, 28] width 14 height 14
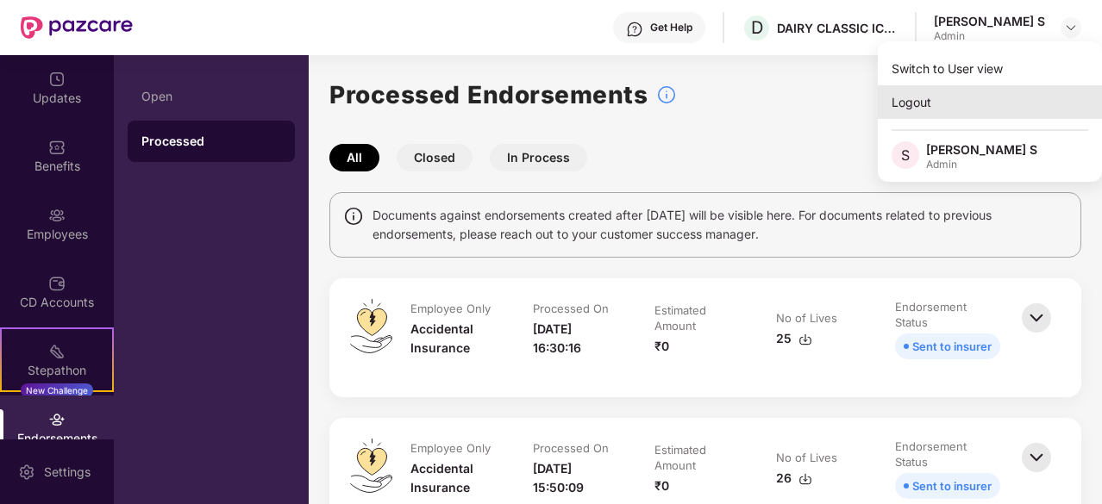
click at [914, 91] on div "Logout" at bounding box center [990, 102] width 224 height 34
